Goal: Information Seeking & Learning: Learn about a topic

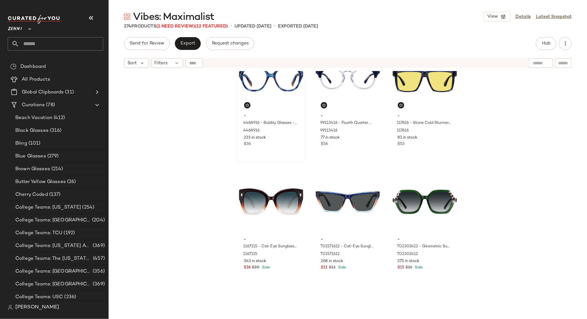
scroll to position [411, 0]
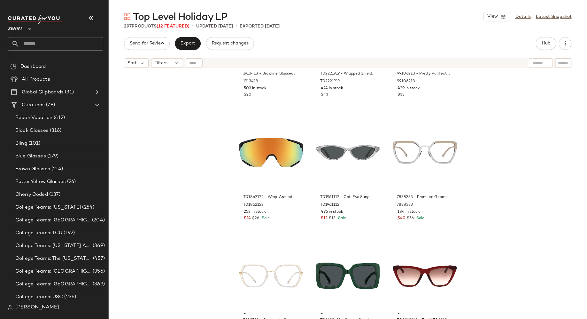
scroll to position [455, 0]
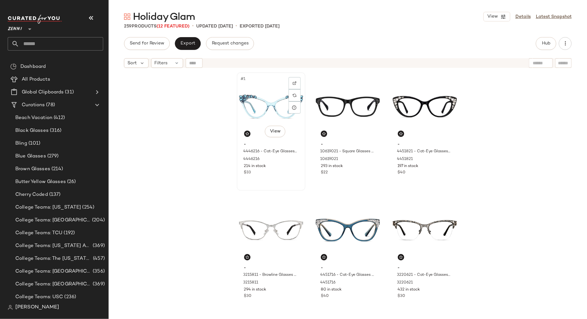
click at [281, 172] on div "$33" at bounding box center [271, 173] width 54 height 6
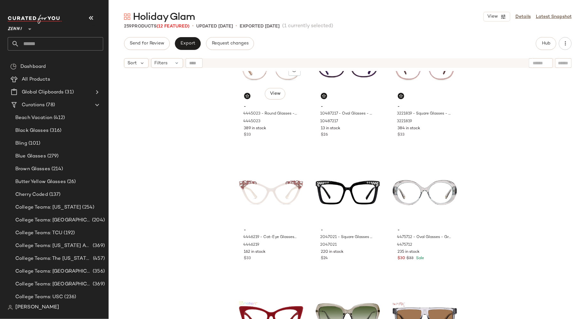
scroll to position [416, 0]
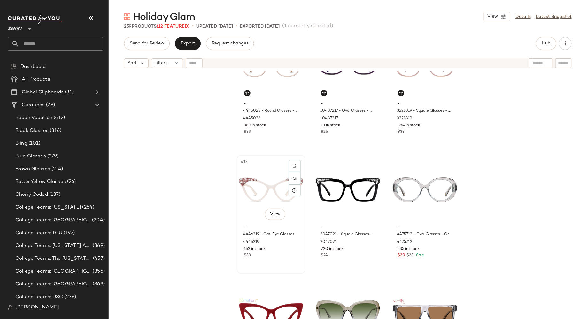
click at [279, 262] on div "#13 View - 4446219 - Cat-Eye Glasses - Pink - Acetate 4446219 162 in stock $33" at bounding box center [271, 214] width 67 height 117
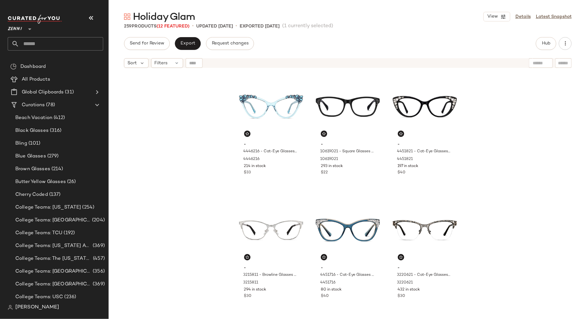
click at [203, 129] on div "- 4446216 - Cat-Eye Glasses - Blue - Acetate 4446216 214 in stock $33 - 1061902…" at bounding box center [348, 203] width 479 height 264
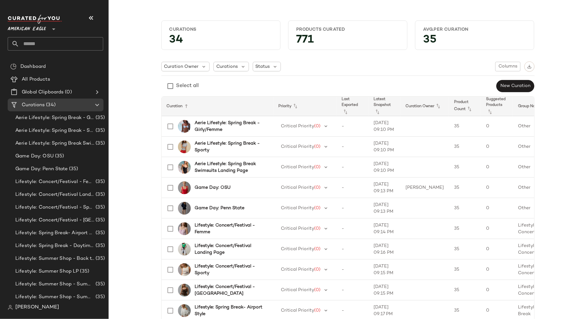
click at [54, 29] on icon at bounding box center [54, 29] width 8 height 8
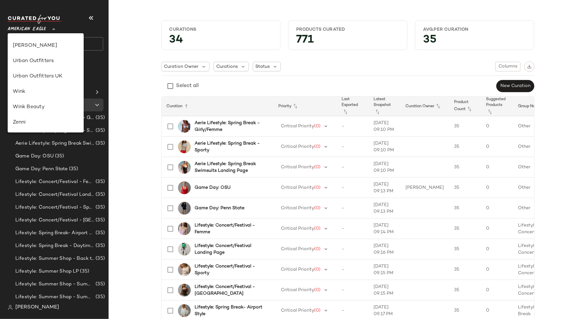
scroll to position [338, 0]
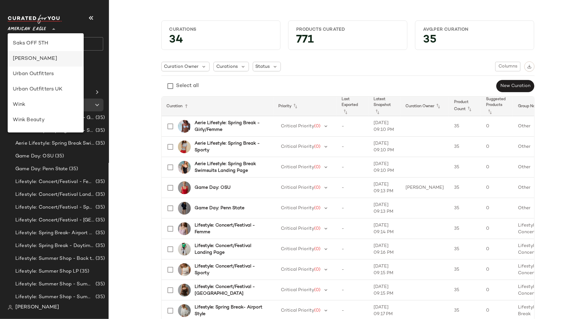
click at [61, 57] on div "Steve Madden" at bounding box center [46, 59] width 66 height 8
type input "**"
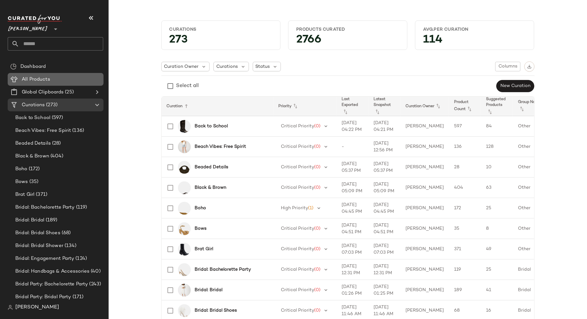
click at [46, 81] on span "All Products" at bounding box center [36, 79] width 28 height 7
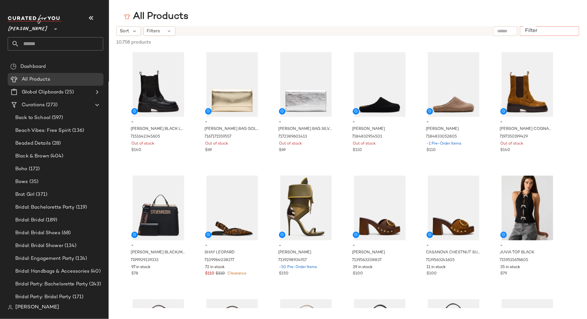
click at [569, 30] on input "Filter" at bounding box center [550, 31] width 54 height 7
type input "********"
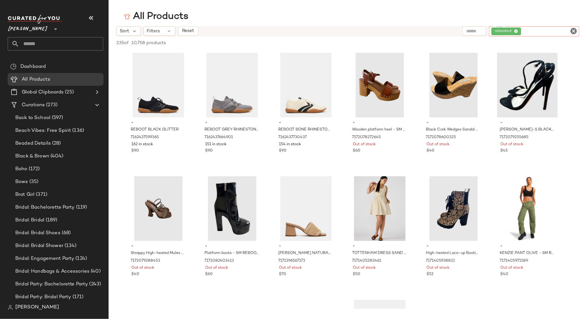
click at [574, 31] on icon "Clear Filter" at bounding box center [574, 31] width 8 height 8
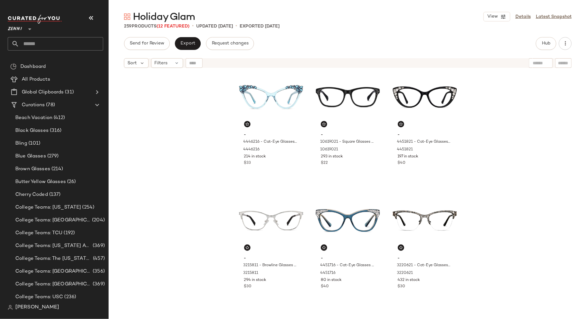
scroll to position [7, 0]
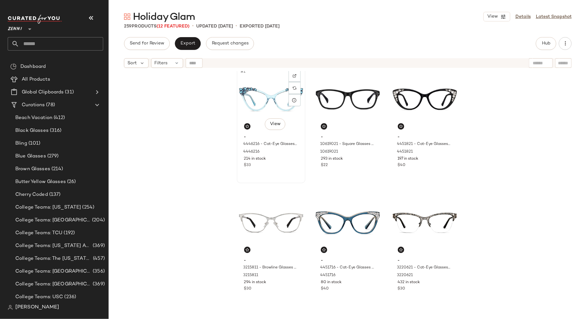
click at [276, 175] on div "#1 View - 4446216 - Cat-Eye Glasses - Blue - Acetate 4446216 214 in stock $33" at bounding box center [271, 124] width 67 height 117
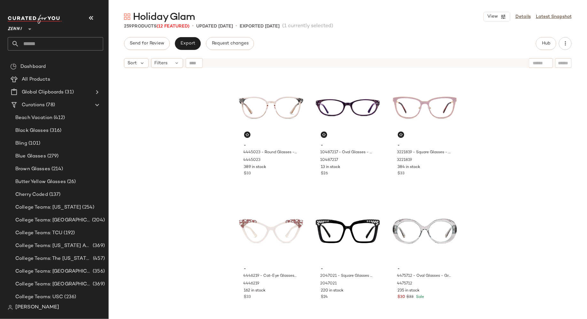
scroll to position [375, 0]
click at [244, 257] on div "#13 View" at bounding box center [271, 231] width 64 height 65
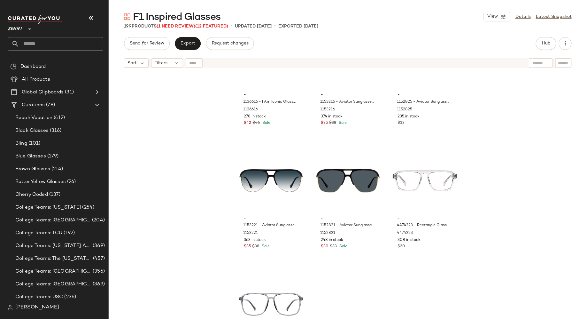
scroll to position [8004, 0]
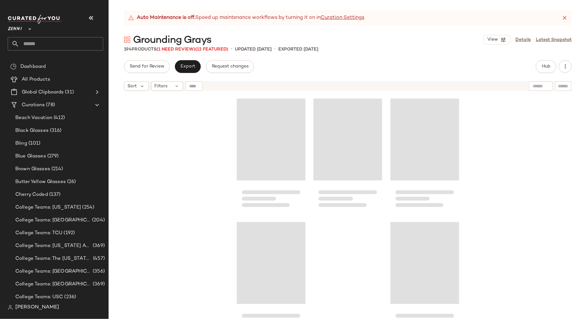
scroll to position [7780, 0]
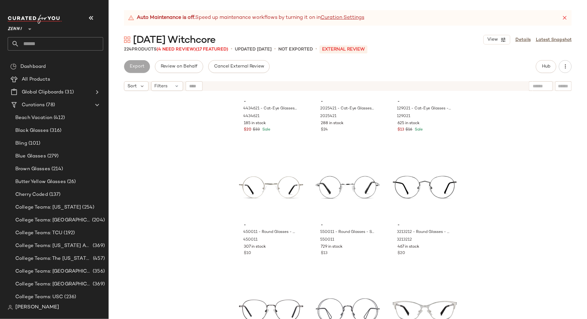
scroll to position [4814, 0]
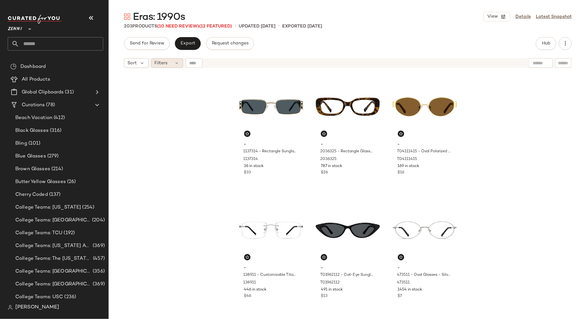
click at [177, 65] on icon at bounding box center [177, 62] width 5 height 5
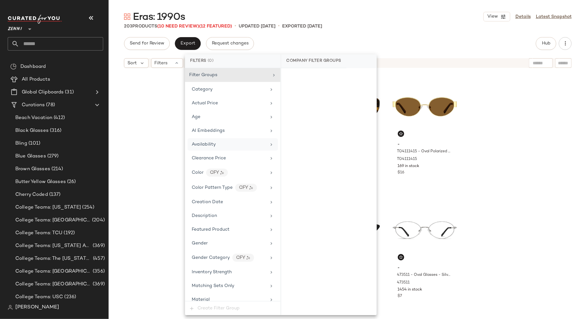
click at [212, 142] on span "Availability" at bounding box center [204, 144] width 24 height 5
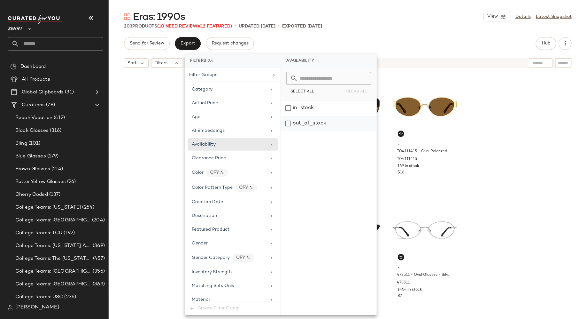
click at [288, 121] on div "out_of_stock" at bounding box center [328, 123] width 95 height 15
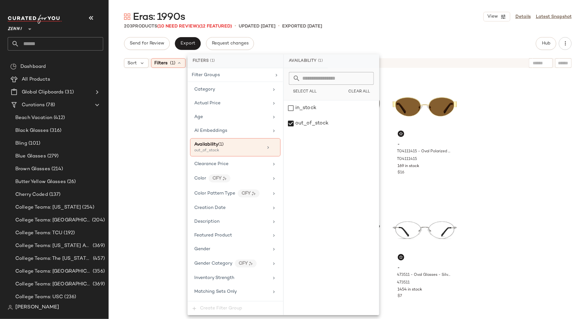
click at [154, 102] on div "- 1137314 - Rectangle Sunglasses - Gold - Mixed 1137314 36 in stock $33 - 20363…" at bounding box center [348, 203] width 479 height 264
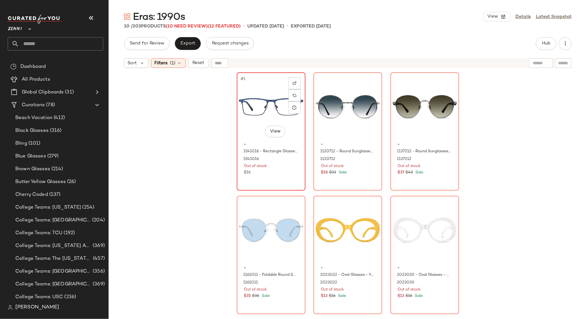
click at [260, 181] on div "#1 View - 3241016 - Rectangle Glasses - Blue - Stainless Steel 3241016 Out of s…" at bounding box center [271, 131] width 67 height 117
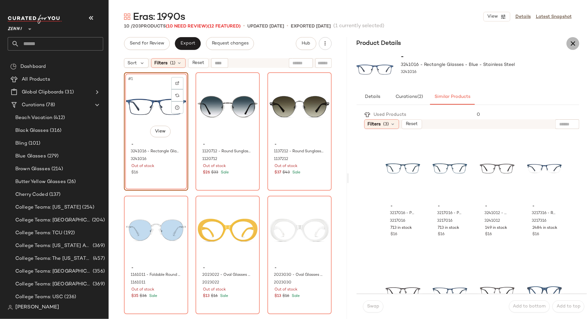
click at [573, 44] on icon "button" at bounding box center [573, 44] width 8 height 8
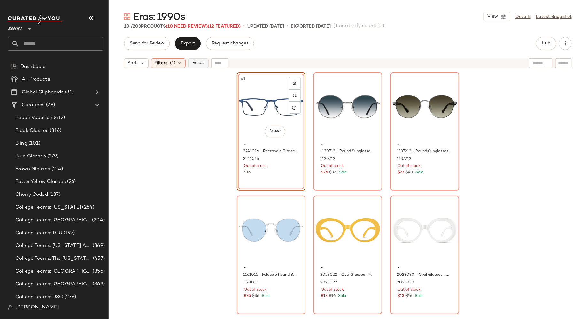
click at [201, 64] on span "Reset" at bounding box center [198, 62] width 12 height 5
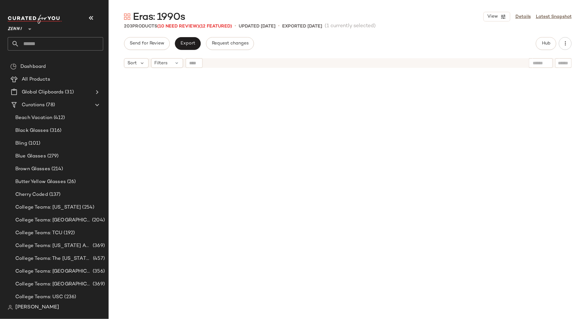
scroll to position [863, 0]
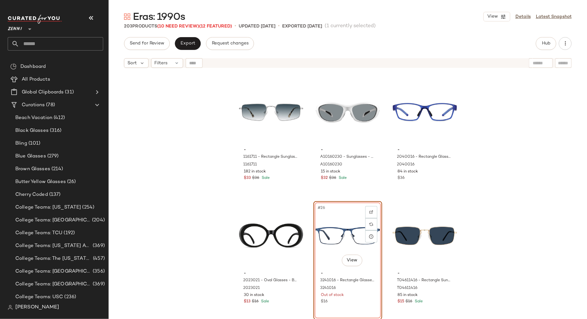
click at [208, 172] on div "- 1161711 - Rectangle Sunglasses - Silver - Stainless Steel 1161711 182 in stoc…" at bounding box center [348, 203] width 479 height 264
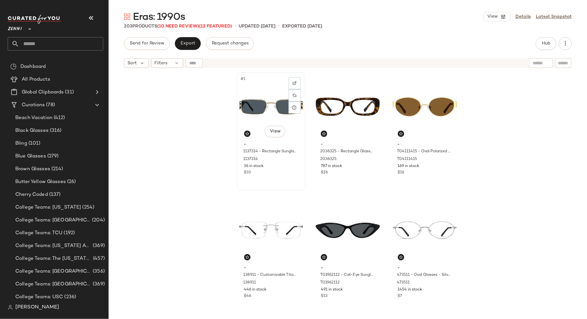
click at [275, 180] on div "#1 View - 1137314 - Rectangle Sunglasses - Gold - Mixed 1137314 36 in stock $33" at bounding box center [271, 131] width 67 height 117
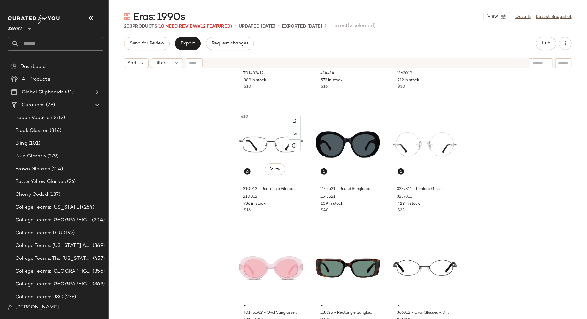
scroll to position [344, 0]
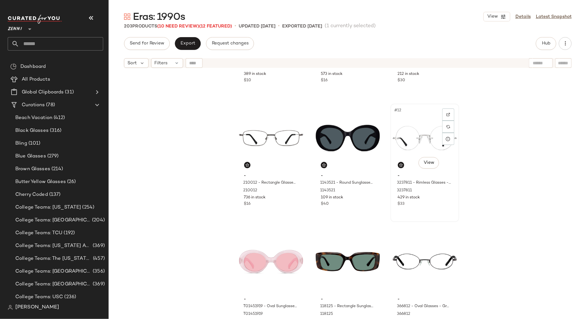
click at [415, 210] on div "#12 View - 3237811 - Rimless Glasses - Silver - Stainless Steel 3237811 429 in …" at bounding box center [424, 162] width 67 height 117
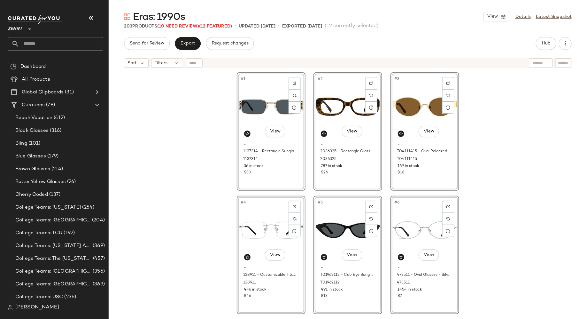
click at [502, 176] on div "#1 View - 1137314 - Rectangle Sunglasses - Gold - Mixed 1137314 36 in stock $33…" at bounding box center [348, 203] width 479 height 264
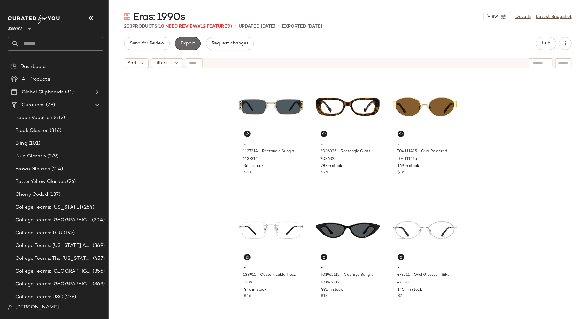
click at [192, 45] on span "Export" at bounding box center [187, 43] width 15 height 5
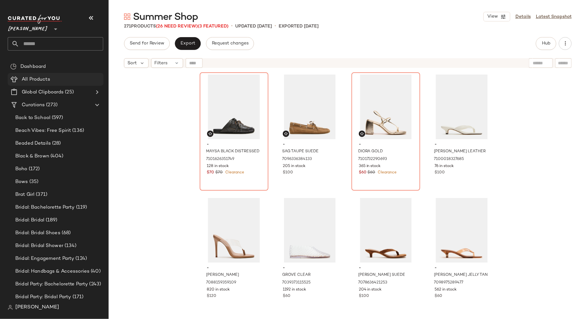
click at [47, 79] on span "All Products" at bounding box center [36, 79] width 28 height 7
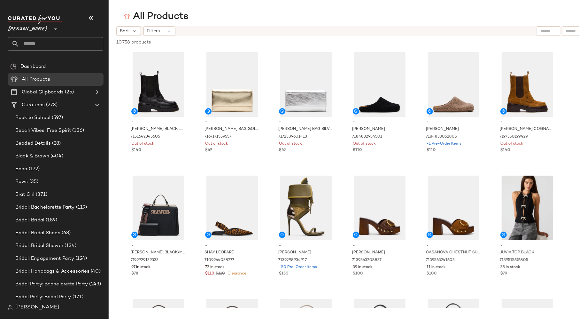
click at [565, 31] on div at bounding box center [571, 31] width 16 height 10
type input "********"
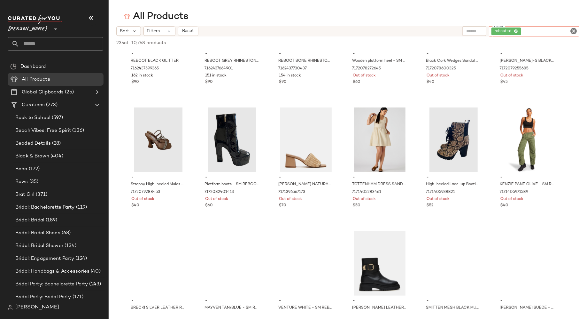
scroll to position [61, 0]
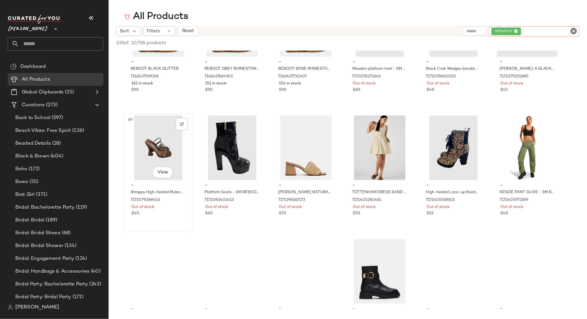
click at [160, 150] on div "#7 View" at bounding box center [158, 147] width 64 height 65
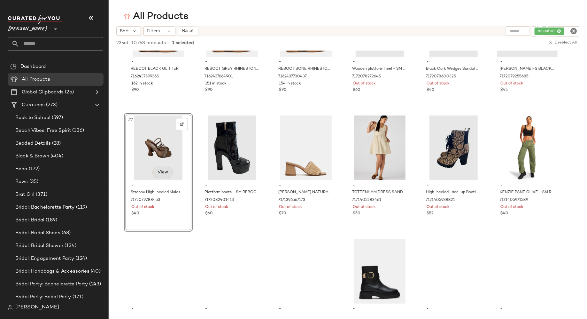
click at [159, 175] on body "[PERSON_NAME] ** Dashboard All Products Global Clipboards (25) Curations (273) …" at bounding box center [293, 159] width 587 height 319
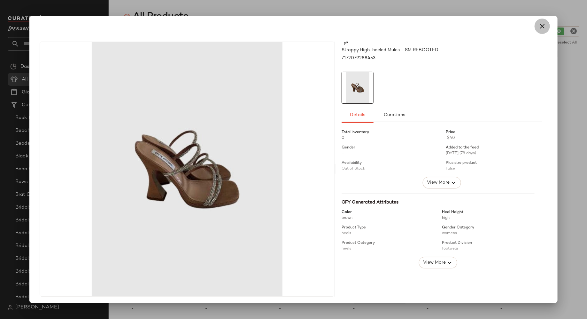
click at [539, 28] on icon "button" at bounding box center [543, 26] width 8 height 8
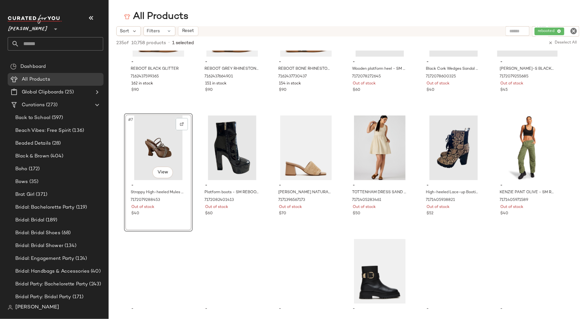
click at [574, 30] on icon "Clear Filter" at bounding box center [574, 31] width 8 height 8
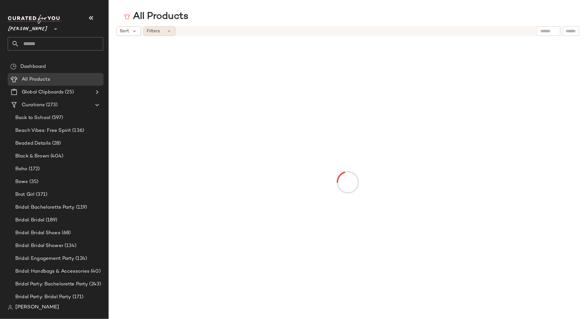
click at [166, 31] on div "Filters" at bounding box center [160, 31] width 32 height 10
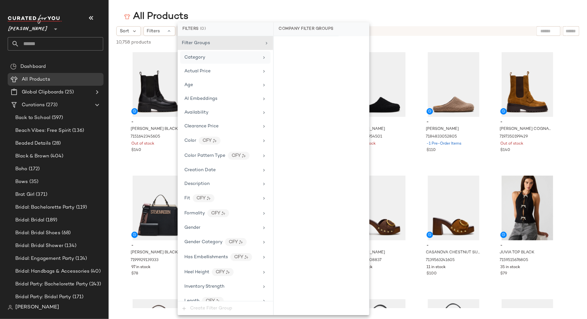
click at [241, 57] on div "Category" at bounding box center [221, 57] width 74 height 7
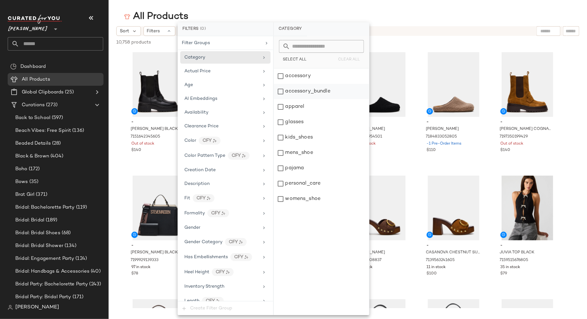
click at [281, 91] on div "accessory_bundle" at bounding box center [321, 91] width 95 height 15
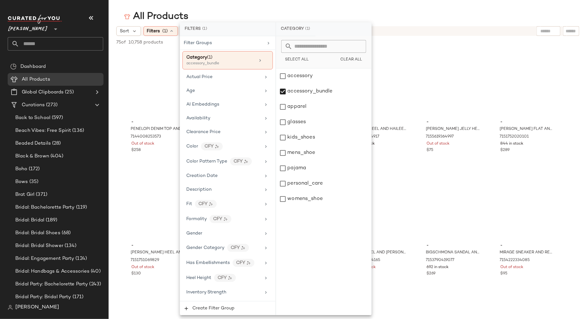
click at [387, 16] on div "All Products" at bounding box center [348, 16] width 479 height 13
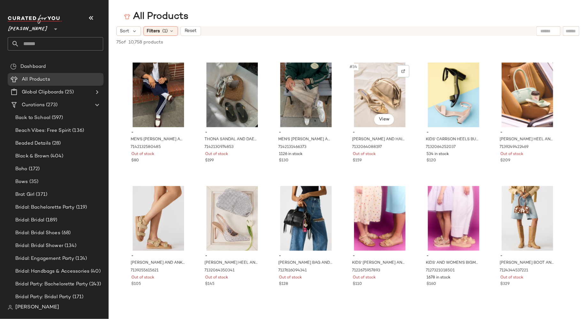
scroll to position [608, 0]
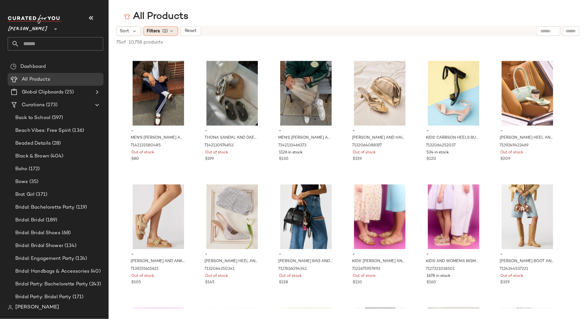
click at [171, 31] on icon at bounding box center [171, 30] width 5 height 5
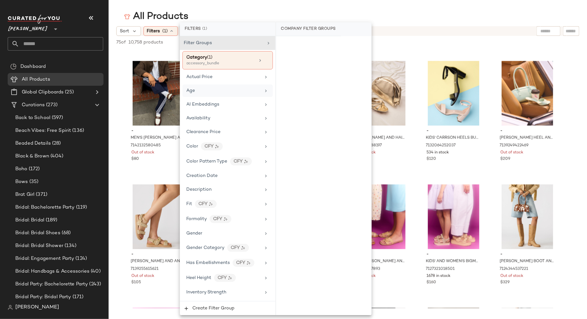
click at [206, 92] on div "Age" at bounding box center [224, 90] width 74 height 7
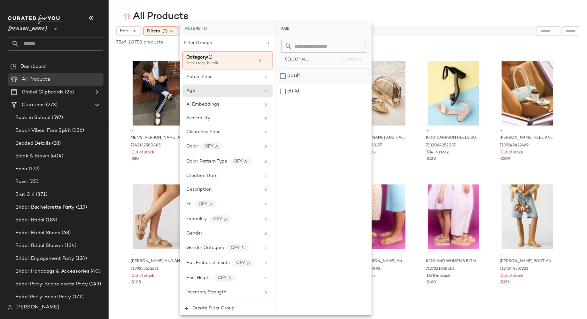
click at [284, 74] on div "adult" at bounding box center [323, 75] width 95 height 15
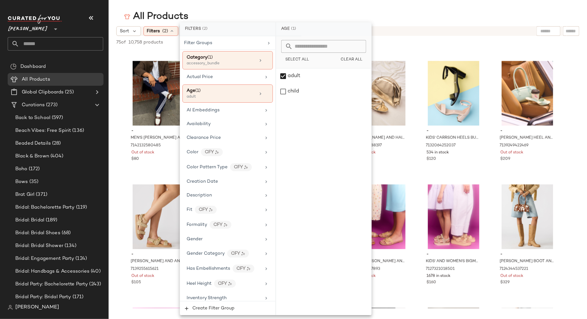
click at [371, 12] on div "All Products" at bounding box center [348, 16] width 479 height 13
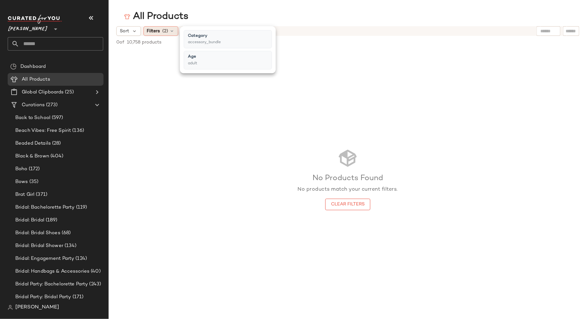
click at [172, 31] on icon at bounding box center [172, 30] width 5 height 5
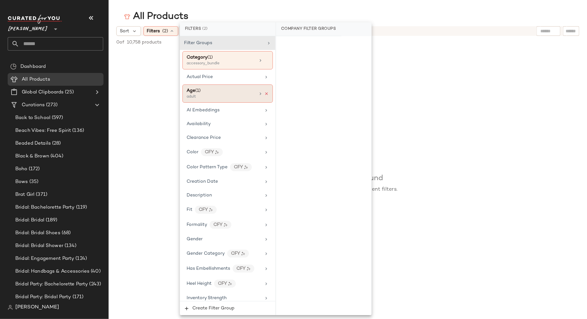
click at [266, 92] on icon at bounding box center [266, 93] width 4 height 4
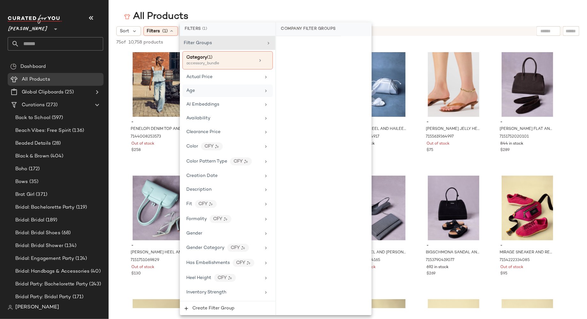
click at [391, 12] on div "All Products" at bounding box center [348, 16] width 479 height 13
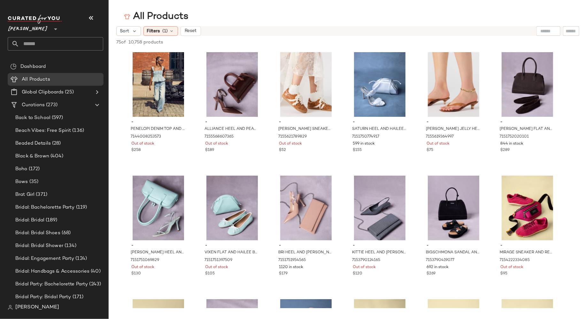
click at [208, 14] on div "All Products" at bounding box center [348, 16] width 479 height 13
click at [191, 30] on span "Reset" at bounding box center [190, 30] width 12 height 5
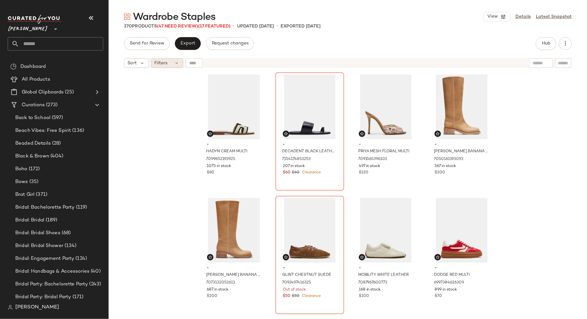
click at [176, 64] on icon at bounding box center [177, 62] width 5 height 5
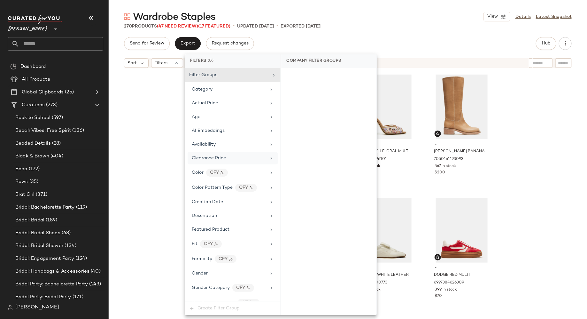
click at [211, 152] on div "Clearance Price" at bounding box center [233, 158] width 90 height 12
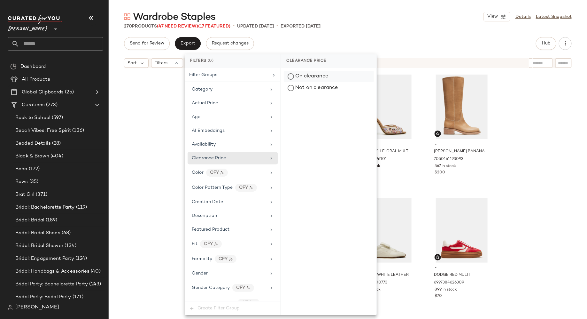
click at [291, 74] on div "On clearance" at bounding box center [329, 77] width 90 height 12
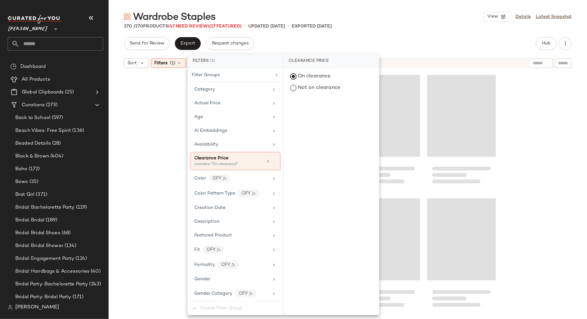
click at [161, 125] on div at bounding box center [348, 203] width 479 height 264
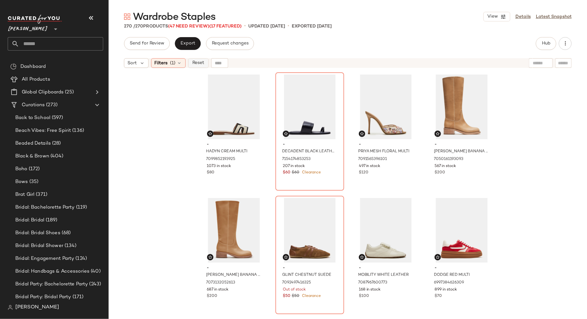
click at [197, 64] on span "Reset" at bounding box center [198, 62] width 12 height 5
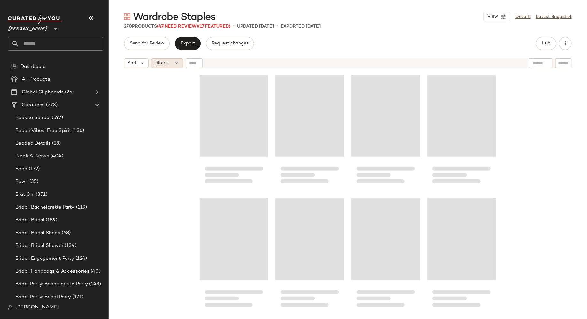
click at [174, 63] on div "Filters" at bounding box center [167, 63] width 32 height 10
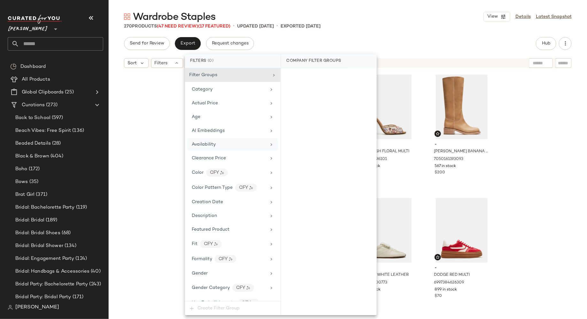
click at [246, 143] on div "Availability" at bounding box center [229, 144] width 74 height 7
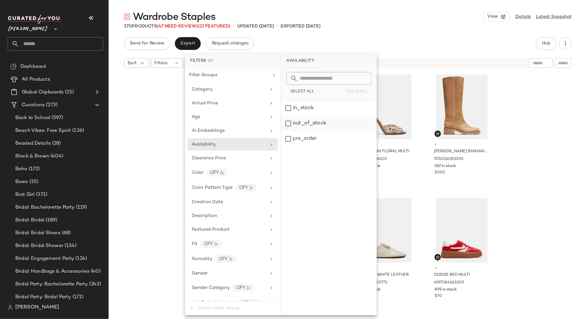
click at [288, 126] on div "out_of_stock" at bounding box center [328, 123] width 95 height 15
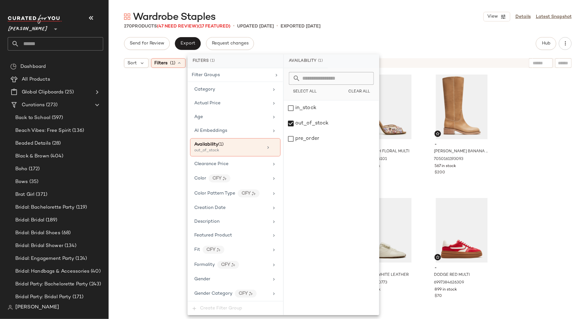
click at [164, 118] on div "- HADYN CREAM MULTI 7099852193925 1073 in stock $80 - DECADENT BLACK LEATHER 71…" at bounding box center [348, 203] width 479 height 264
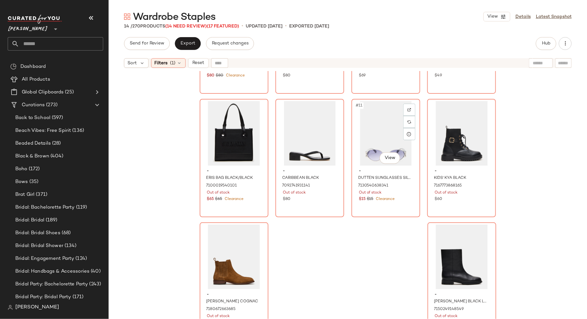
scroll to position [231, 0]
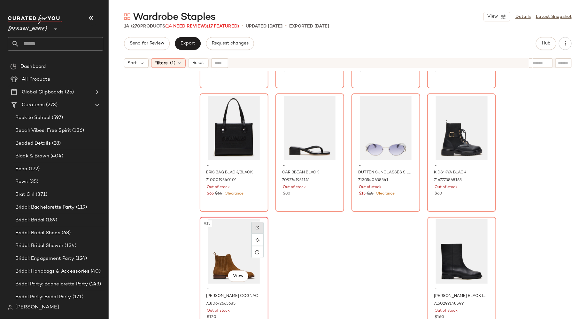
click at [257, 228] on img at bounding box center [258, 228] width 4 height 4
click at [544, 46] on button "Hub" at bounding box center [546, 43] width 20 height 13
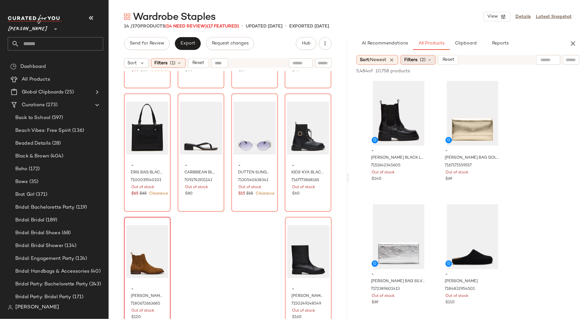
click at [416, 60] on span "Filters" at bounding box center [410, 60] width 13 height 7
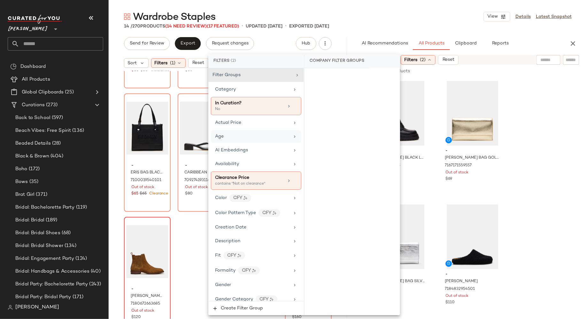
click at [266, 138] on div "Age" at bounding box center [252, 136] width 74 height 7
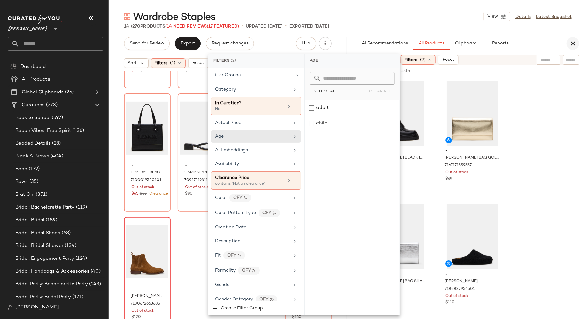
click at [577, 45] on icon "button" at bounding box center [573, 44] width 8 height 8
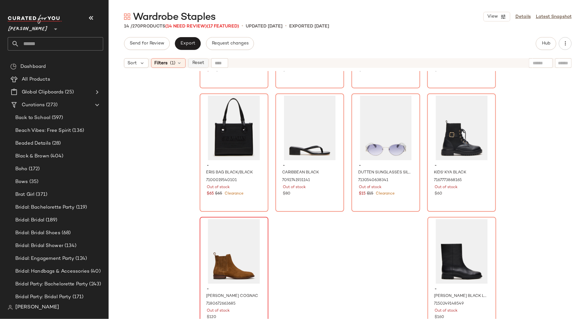
click at [199, 62] on span "Reset" at bounding box center [198, 62] width 12 height 5
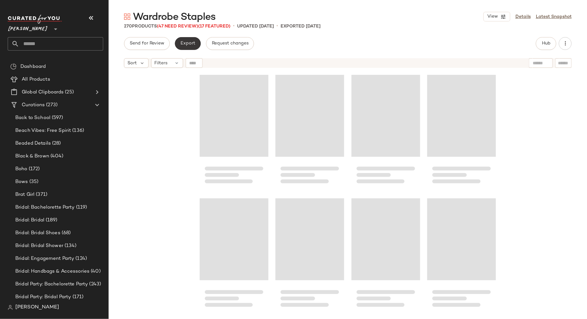
click at [191, 43] on span "Export" at bounding box center [187, 43] width 15 height 5
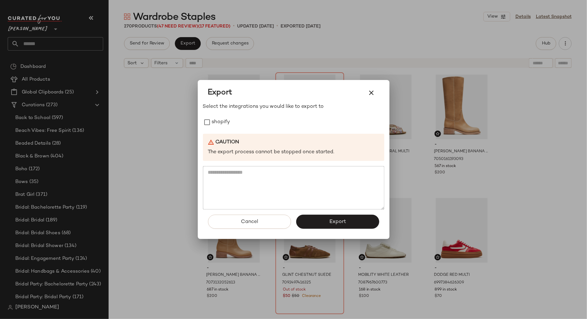
click at [164, 120] on div at bounding box center [293, 159] width 587 height 319
